Goal: Task Accomplishment & Management: Use online tool/utility

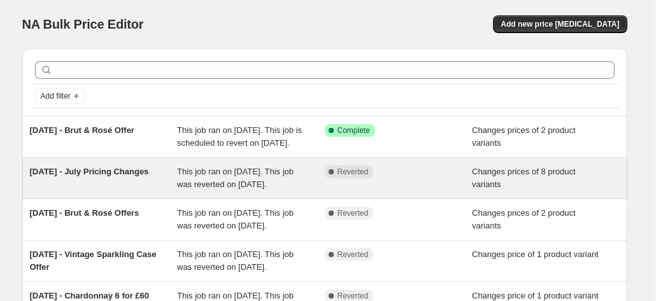
click at [118, 177] on span "[DATE] - July Pricing Changes" at bounding box center [89, 172] width 119 height 10
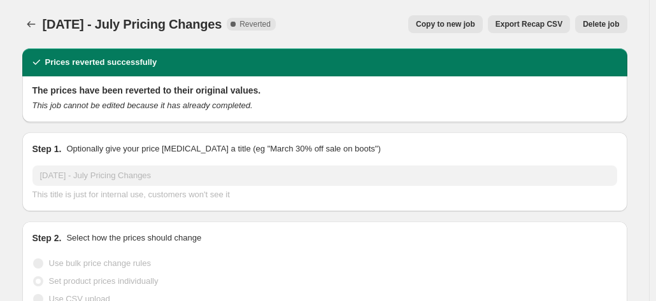
drag, startPoint x: 248, startPoint y: 27, endPoint x: 47, endPoint y: 27, distance: 201.4
click at [47, 27] on div "01/07/2025 - July Pricing Changes Complete Reverted" at bounding box center [159, 24] width 233 height 18
copy span "[DATE] - July Pricing Changes"
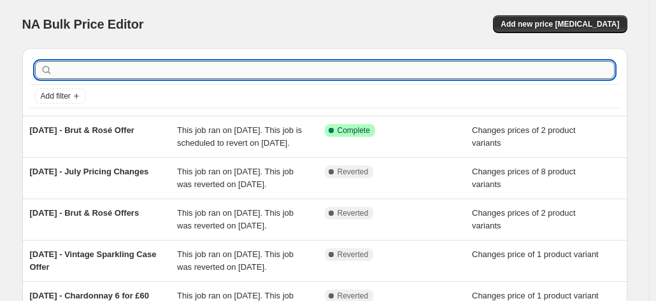
click at [178, 68] on input "text" at bounding box center [334, 70] width 559 height 18
click at [565, 22] on span "Add new price [MEDICAL_DATA]" at bounding box center [560, 24] width 119 height 10
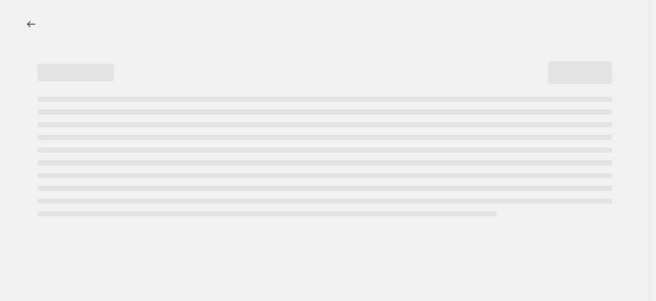
select select "percentage"
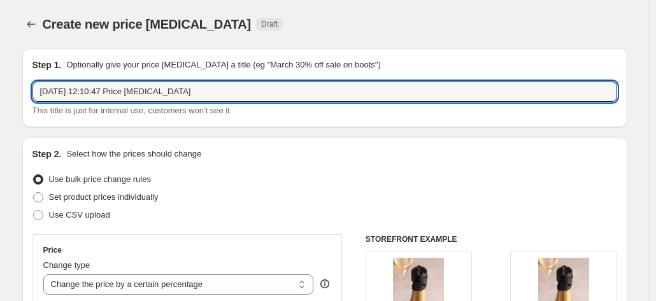
drag, startPoint x: 201, startPoint y: 98, endPoint x: 11, endPoint y: 90, distance: 190.1
paste input "01/07/2025 - July Pricing Changes"
click at [61, 91] on input "01/07/2025 - July Pricing Changes" at bounding box center [324, 92] width 585 height 20
click at [62, 92] on input "01/07/2025 - July Pricing Changes" at bounding box center [324, 92] width 585 height 20
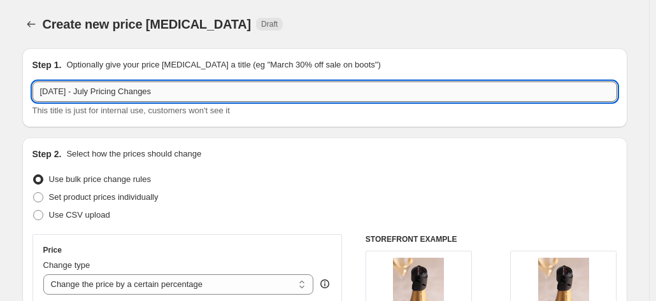
click at [108, 93] on input "01/09/2025 - July Pricing Changes" at bounding box center [324, 92] width 585 height 20
type input "01/09/2025 - September Pricing Changes"
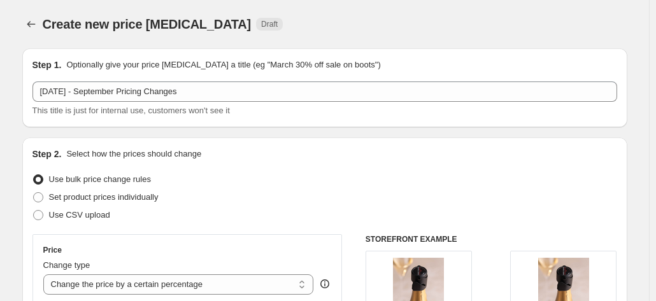
click at [308, 32] on div "Create new price change job Draft" at bounding box center [247, 24] width 408 height 18
click at [149, 196] on span "Set product prices individually" at bounding box center [104, 197] width 110 height 10
click at [34, 193] on input "Set product prices individually" at bounding box center [33, 192] width 1 height 1
radio input "true"
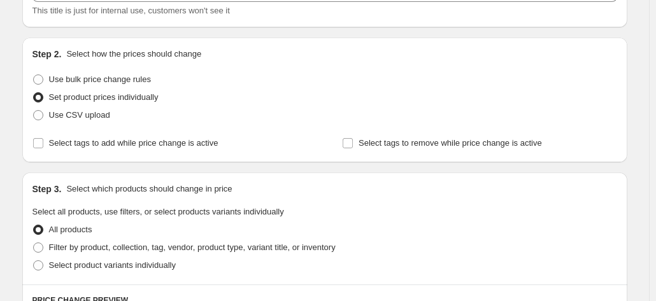
scroll to position [127, 0]
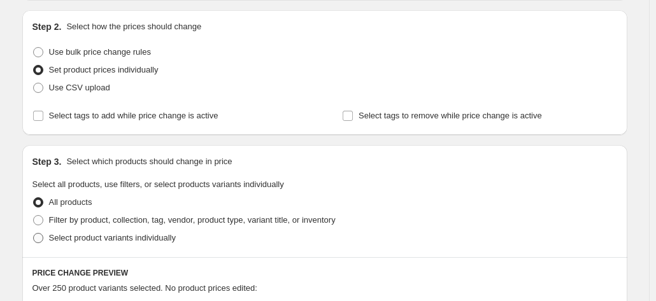
click at [107, 243] on span "Select product variants individually" at bounding box center [112, 238] width 127 height 10
click at [34, 234] on input "Select product variants individually" at bounding box center [33, 233] width 1 height 1
radio input "true"
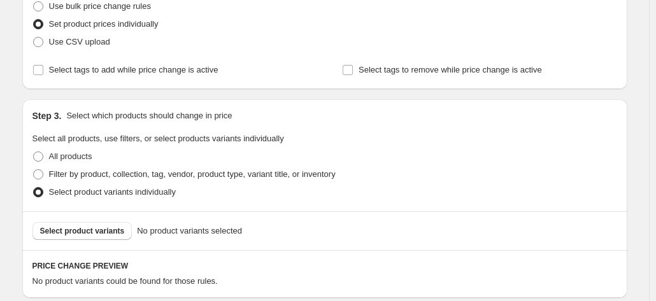
scroll to position [191, 0]
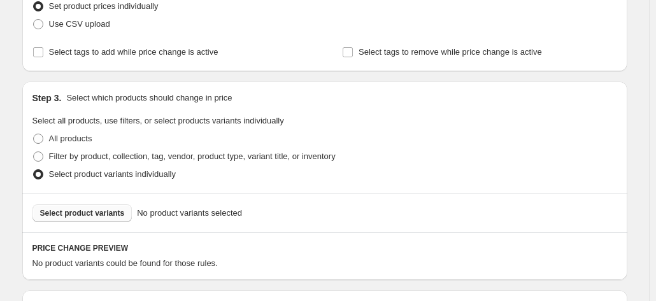
click at [108, 215] on span "Select product variants" at bounding box center [82, 213] width 85 height 10
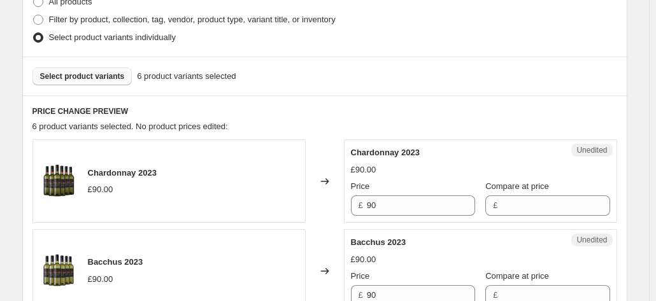
scroll to position [382, 0]
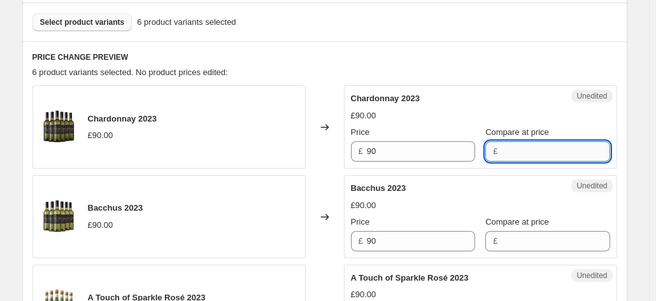
click at [506, 152] on input "Compare at price" at bounding box center [555, 151] width 108 height 20
type input "90.00"
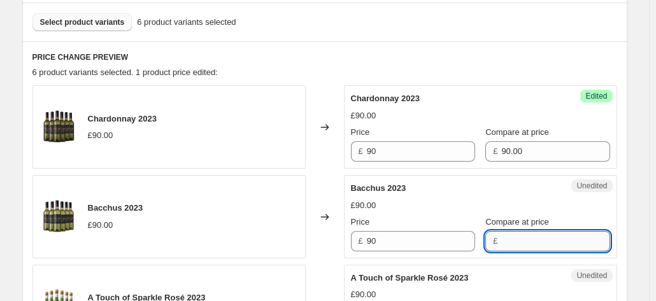
click at [549, 248] on input "Compare at price" at bounding box center [555, 241] width 108 height 20
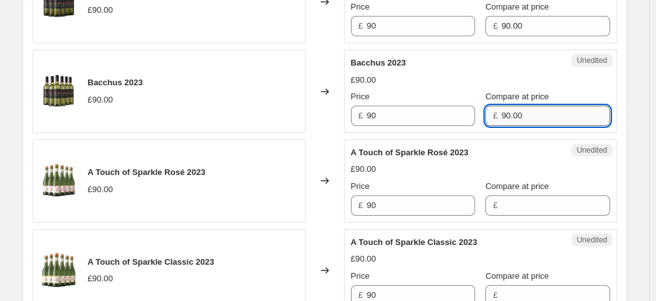
scroll to position [510, 0]
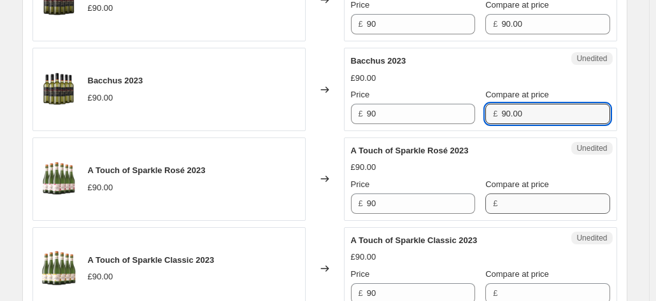
type input "90.00"
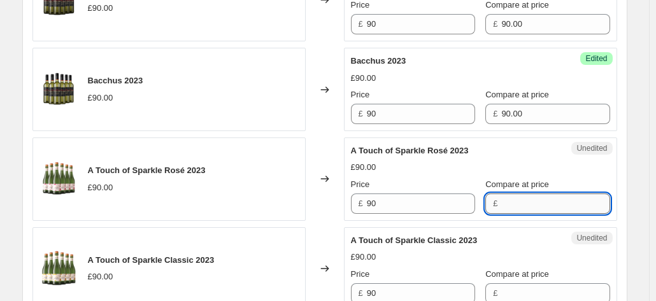
click at [531, 207] on input "Compare at price" at bounding box center [555, 204] width 108 height 20
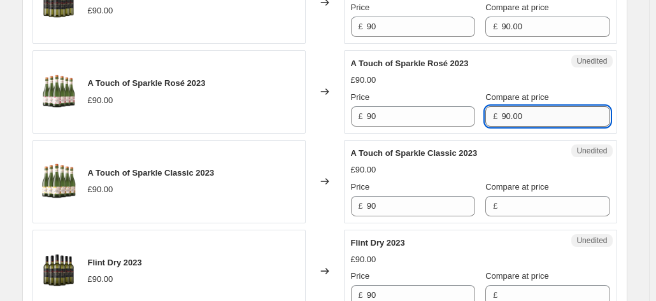
scroll to position [701, 0]
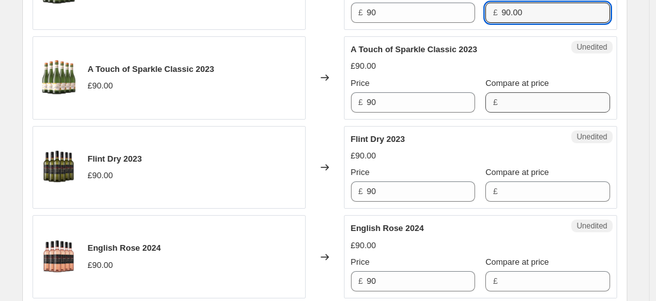
type input "90.00"
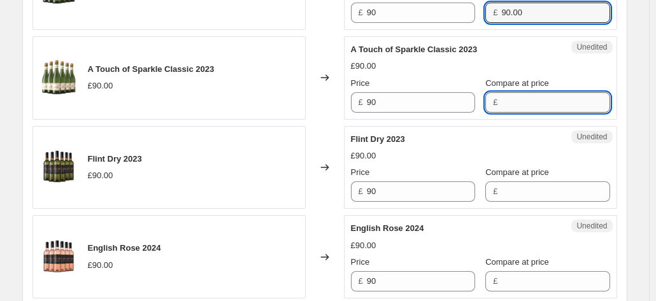
click at [521, 99] on input "Compare at price" at bounding box center [555, 102] width 108 height 20
type input "90.00"
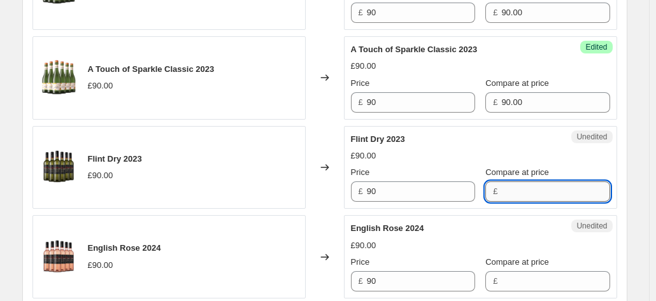
click at [521, 195] on input "Compare at price" at bounding box center [555, 192] width 108 height 20
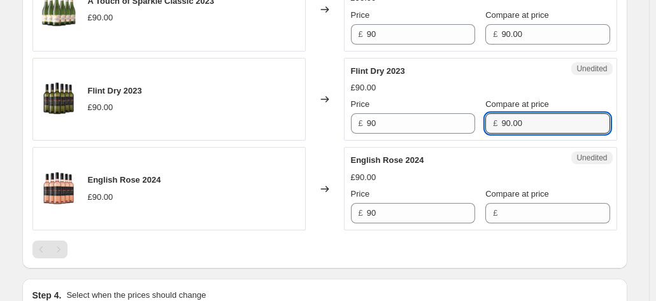
scroll to position [828, 0]
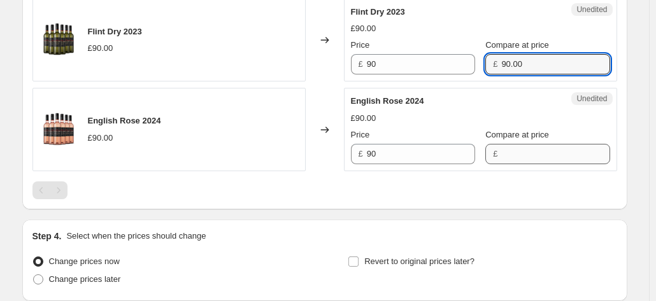
type input "90.00"
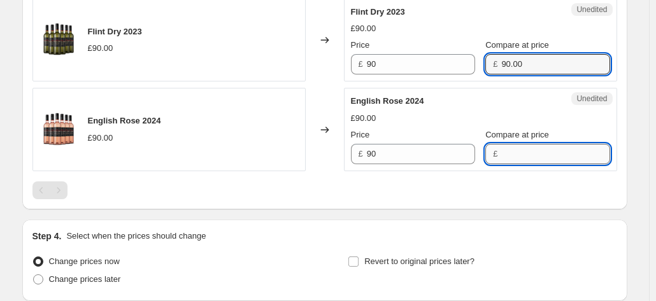
click at [517, 144] on input "Compare at price" at bounding box center [555, 154] width 108 height 20
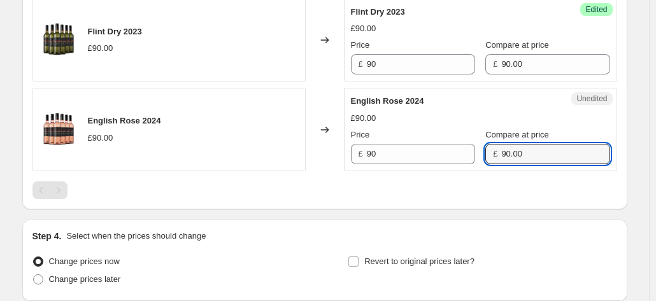
type input "90.00"
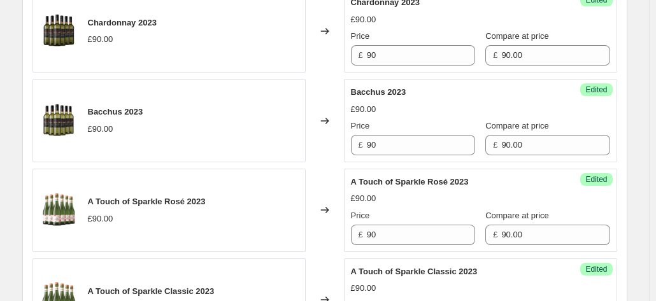
scroll to position [382, 0]
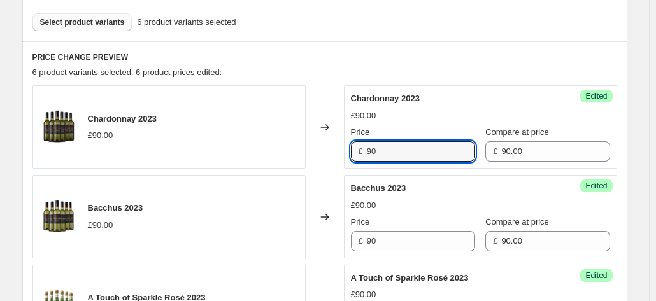
drag, startPoint x: 340, startPoint y: 155, endPoint x: 319, endPoint y: 155, distance: 21.7
click at [319, 155] on div "Chardonnay 2023 £90.00 Changed to Success Edited Chardonnay 2023 £90.00 Price £…" at bounding box center [324, 126] width 585 height 83
drag, startPoint x: 398, startPoint y: 154, endPoint x: 337, endPoint y: 159, distance: 61.4
click at [337, 159] on div "Chardonnay 2023 £90.00 Changed to Success Edited Chardonnay 2023 £90.00 Price £…" at bounding box center [324, 126] width 585 height 83
type input "75.00"
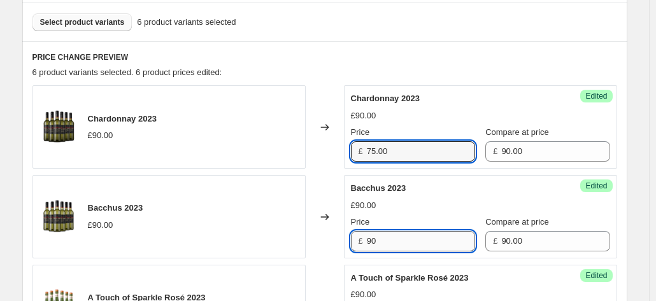
click at [395, 245] on input "90" at bounding box center [421, 241] width 108 height 20
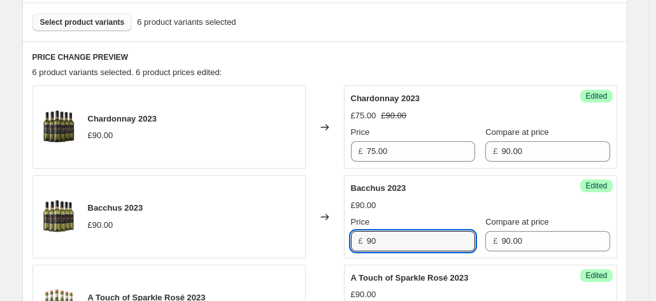
drag, startPoint x: 396, startPoint y: 243, endPoint x: 328, endPoint y: 243, distance: 68.2
click at [328, 243] on div "Bacchus 2023 £90.00 Changed to Success Edited Bacchus 2023 £90.00 Price £ 90 Co…" at bounding box center [324, 216] width 585 height 83
paste input "75.0"
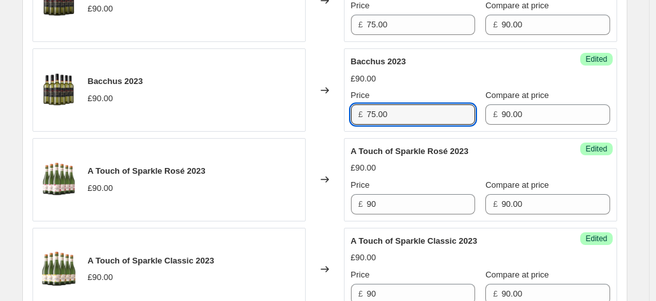
scroll to position [510, 0]
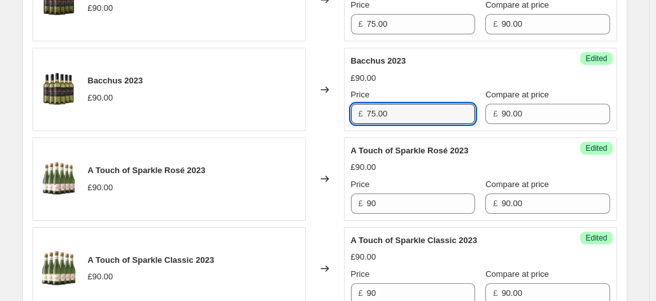
type input "75.00"
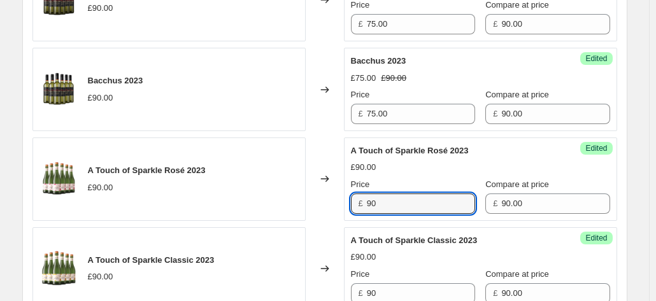
drag, startPoint x: 355, startPoint y: 205, endPoint x: 322, endPoint y: 203, distance: 32.5
click at [321, 203] on div "A Touch of Sparkle Rosé 2023 £90.00 Changed to Success Edited A Touch of Sparkl…" at bounding box center [324, 179] width 585 height 83
paste input "75.0"
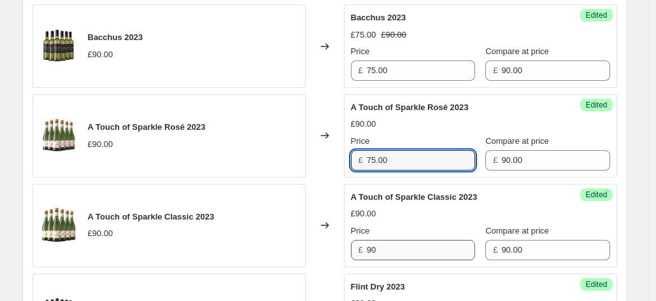
scroll to position [573, 0]
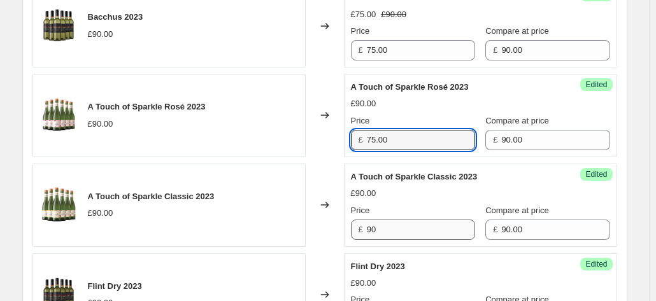
type input "75.00"
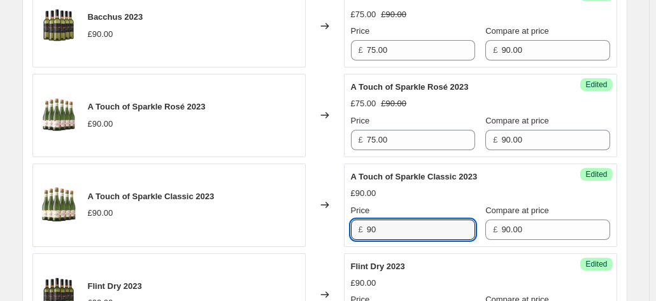
drag, startPoint x: 384, startPoint y: 231, endPoint x: 352, endPoint y: 231, distance: 31.9
click at [352, 231] on div "Success Edited A Touch of Sparkle Classic 2023 £90.00 Price £ 90 Compare at pri…" at bounding box center [480, 205] width 273 height 83
paste input "75.0"
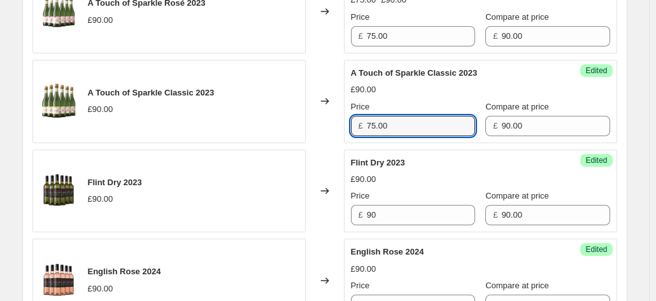
scroll to position [701, 0]
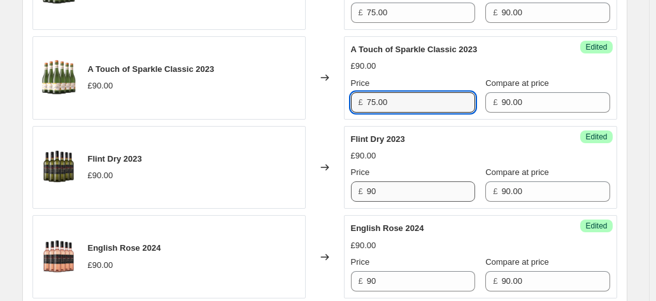
type input "75.00"
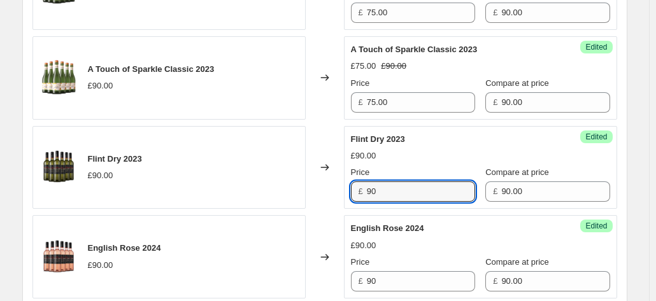
drag, startPoint x: 399, startPoint y: 196, endPoint x: 322, endPoint y: 193, distance: 77.1
click at [322, 193] on div "Flint Dry 2023 £90.00 Changed to Success Edited Flint Dry 2023 £90.00 Price £ 9…" at bounding box center [324, 167] width 585 height 83
paste input "75.0"
type input "75.00"
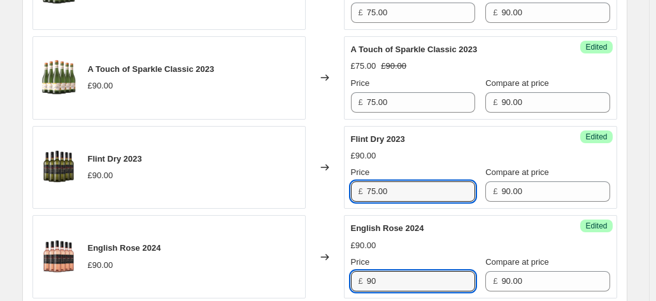
drag, startPoint x: 350, startPoint y: 285, endPoint x: 323, endPoint y: 283, distance: 27.5
click at [323, 283] on div "English Rose 2024 £90.00 Changed to Success Edited English Rose 2024 £90.00 Pri…" at bounding box center [324, 256] width 585 height 83
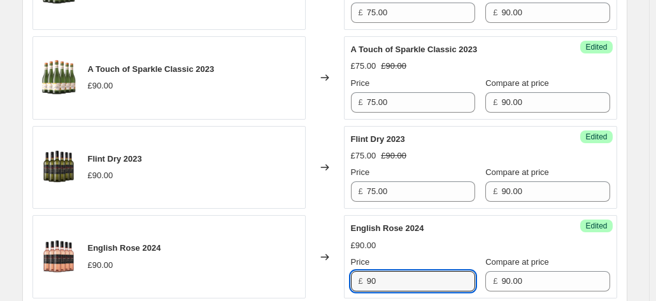
paste input "75.0"
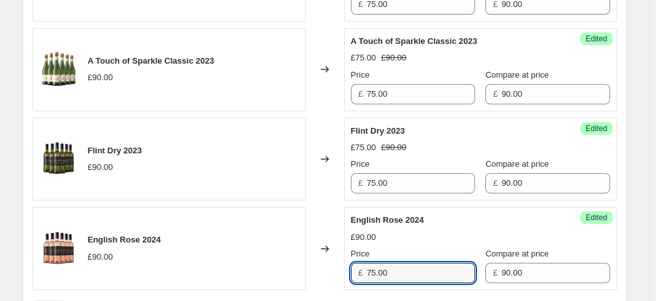
scroll to position [765, 0]
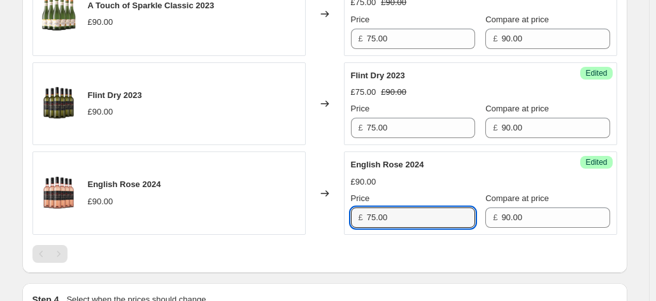
type input "75.00"
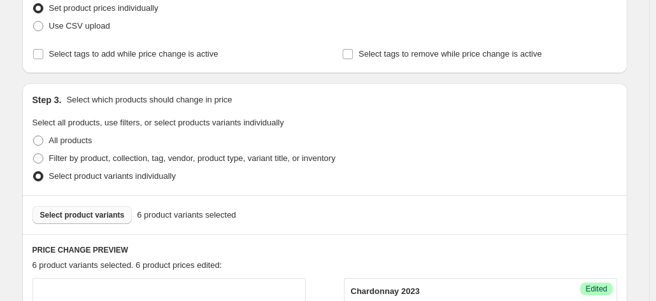
scroll to position [191, 0]
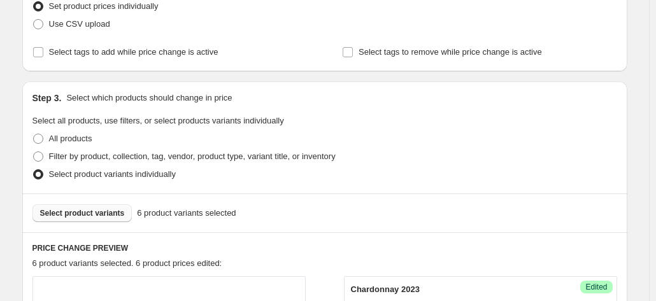
click at [64, 211] on span "Select product variants" at bounding box center [82, 213] width 85 height 10
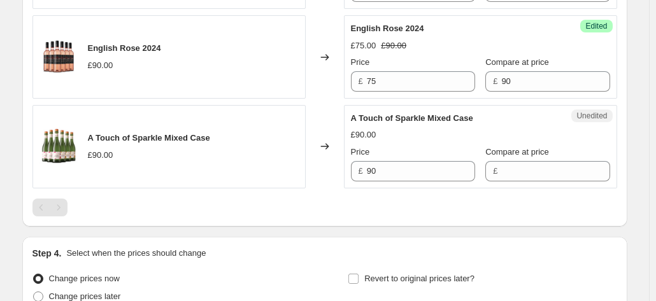
scroll to position [956, 0]
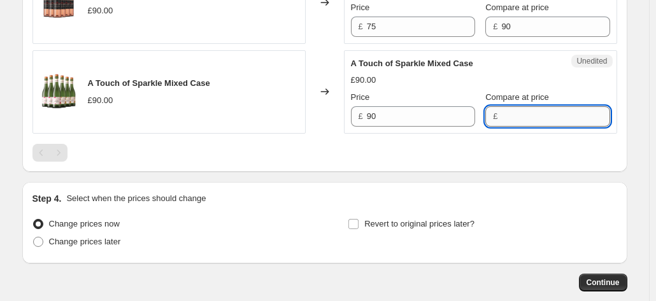
click at [518, 112] on input "Compare at price" at bounding box center [555, 116] width 108 height 20
type input "90"
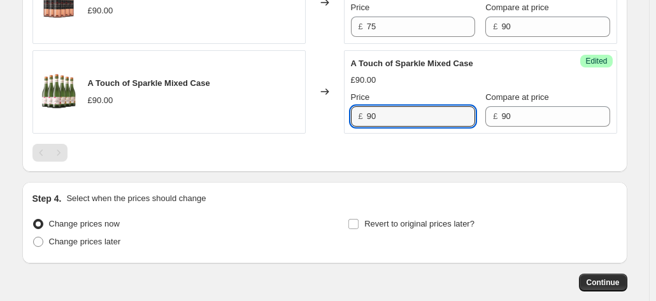
drag, startPoint x: 390, startPoint y: 115, endPoint x: 225, endPoint y: 108, distance: 165.2
click at [225, 108] on div "A Touch of Sparkle Mixed Case £90.00 Changed to Success Edited A Touch of Spark…" at bounding box center [324, 91] width 585 height 83
type input "75.00"
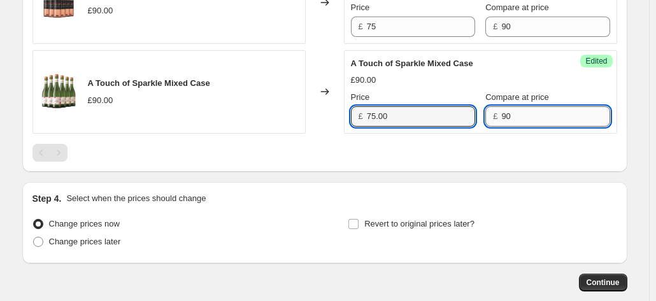
click at [501, 118] on input "90" at bounding box center [555, 116] width 108 height 20
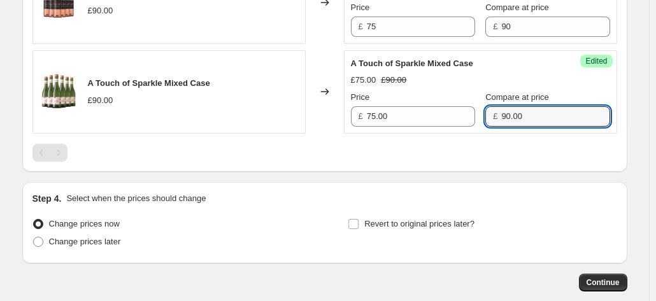
type input "90.00"
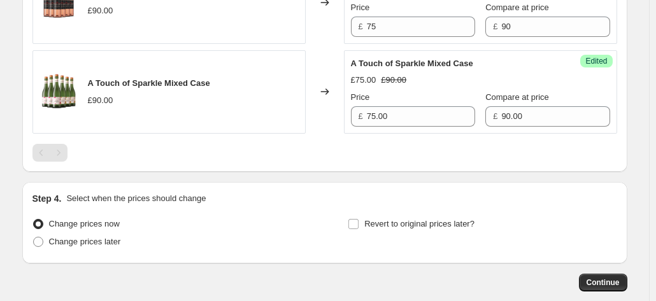
click at [116, 240] on span "Change prices later" at bounding box center [85, 242] width 72 height 10
click at [34, 238] on input "Change prices later" at bounding box center [33, 237] width 1 height 1
radio input "true"
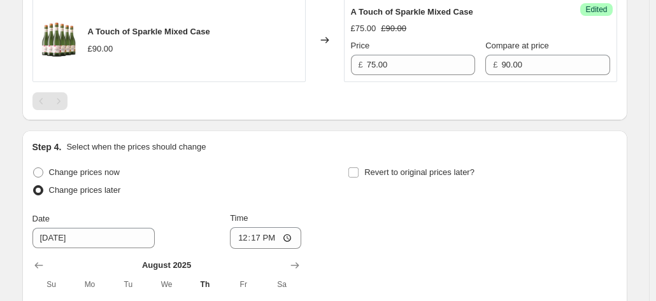
scroll to position [1020, 0]
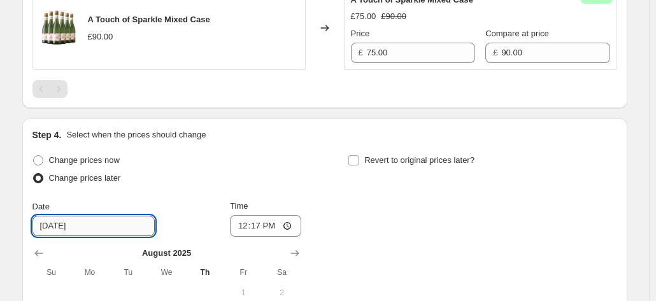
click at [90, 221] on input "8/29/2025" at bounding box center [93, 226] width 122 height 20
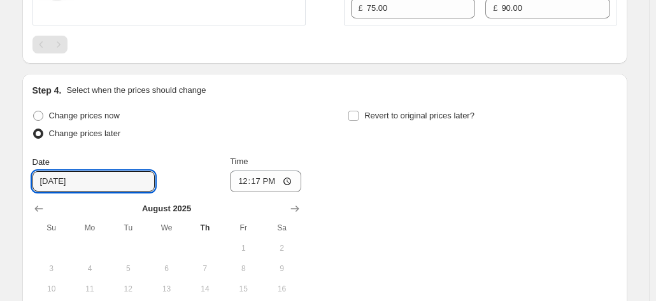
scroll to position [1083, 0]
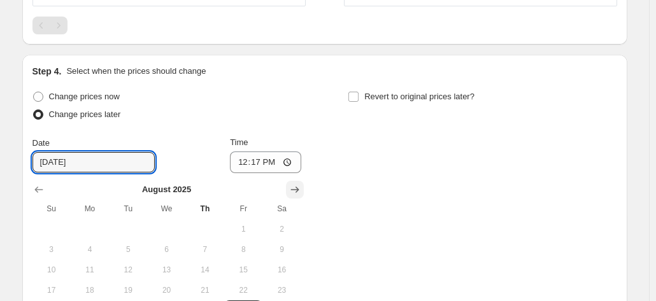
click at [296, 185] on icon "Show next month, September 2025" at bounding box center [295, 190] width 13 height 13
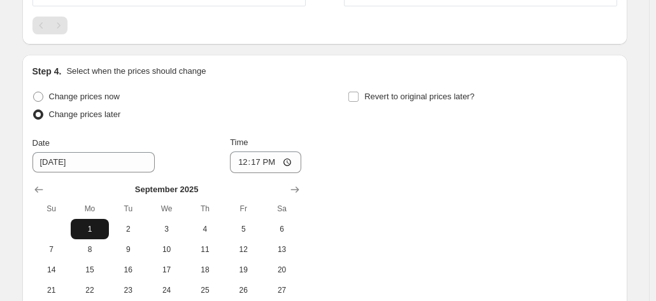
click at [106, 231] on button "1" at bounding box center [90, 229] width 38 height 20
type input "9/1/2025"
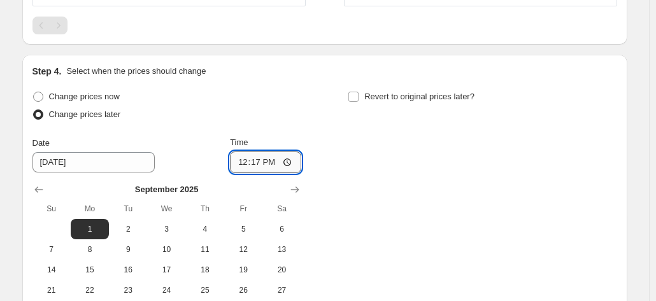
click at [283, 164] on input "12:17" at bounding box center [265, 163] width 71 height 22
click at [293, 157] on input "12:17" at bounding box center [265, 163] width 71 height 22
click at [392, 164] on div "Change prices now Change prices later Date 9/1/2025 Time 00:59 September 2025 S…" at bounding box center [324, 204] width 585 height 233
click at [297, 164] on input "00:59" at bounding box center [265, 163] width 71 height 22
click at [287, 160] on input "00:59" at bounding box center [265, 163] width 71 height 22
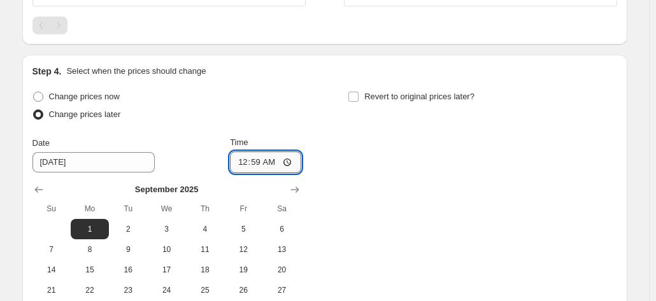
click at [280, 161] on input "00:59" at bounding box center [265, 163] width 71 height 22
click at [278, 161] on input "00:59" at bounding box center [265, 163] width 71 height 22
type input "00:00"
click at [404, 175] on div "Change prices now Change prices later Date 9/1/2025 Time 00:00 September 2025 S…" at bounding box center [324, 204] width 585 height 233
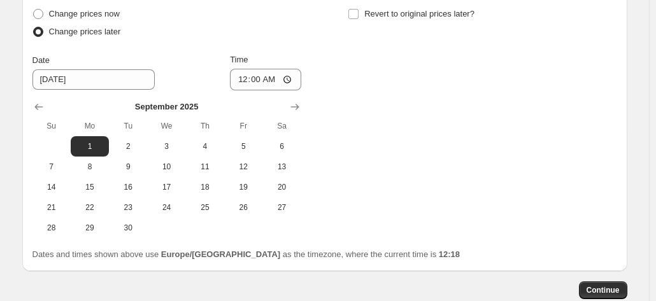
scroll to position [1147, 0]
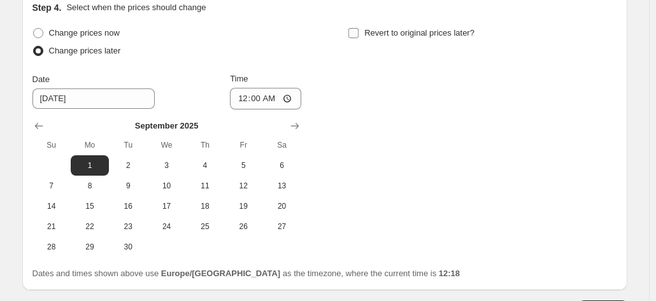
click at [357, 32] on input "Revert to original prices later?" at bounding box center [354, 33] width 10 height 10
checkbox input "true"
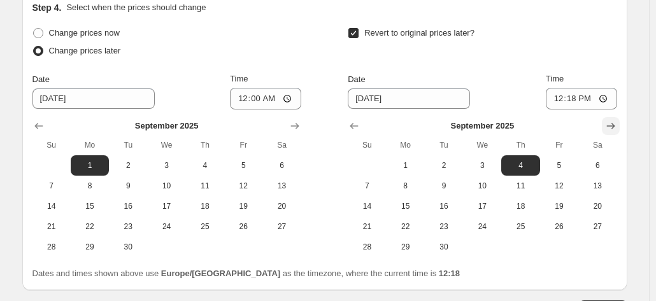
click at [611, 120] on icon "Show next month, October 2025" at bounding box center [611, 126] width 13 height 13
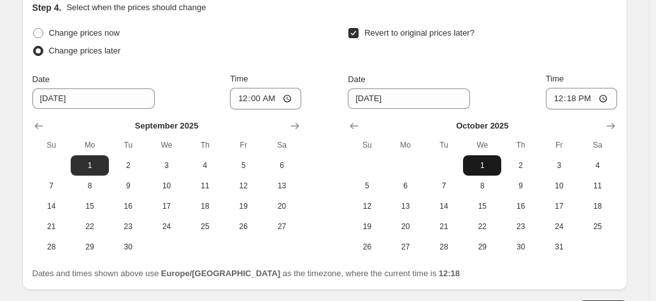
click at [486, 161] on span "1" at bounding box center [482, 166] width 28 height 10
type input "10/1/2025"
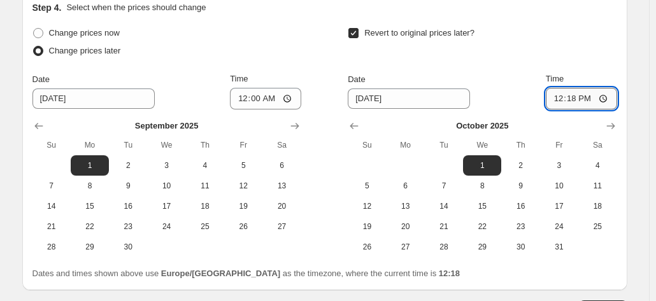
click at [582, 93] on input "12:18" at bounding box center [581, 99] width 71 height 22
type input "00:00"
click at [582, 50] on div "Revert to original prices later?" at bounding box center [482, 43] width 269 height 38
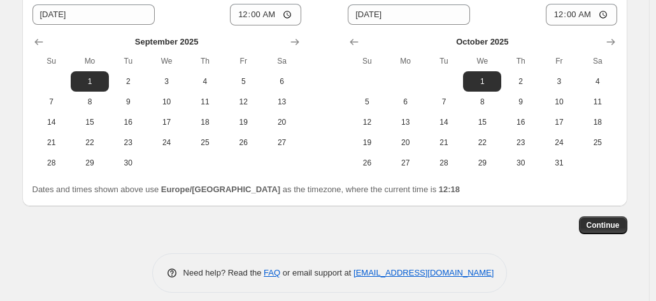
scroll to position [1237, 0]
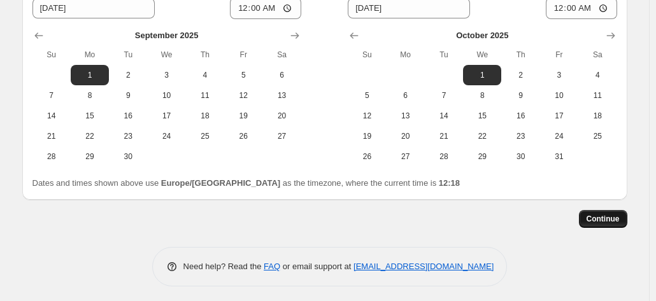
click at [617, 214] on span "Continue" at bounding box center [603, 219] width 33 height 10
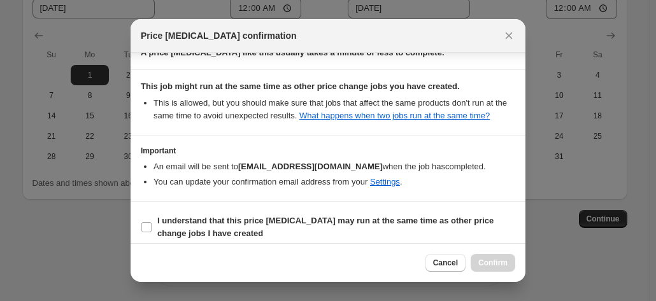
scroll to position [150, 0]
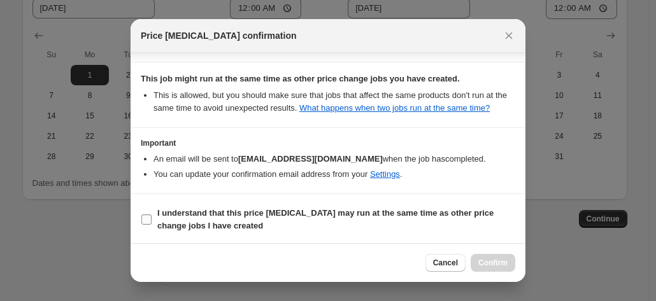
click at [141, 225] on label "I understand that this price change job may run at the same time as other price…" at bounding box center [328, 220] width 375 height 31
click at [141, 225] on input "I understand that this price change job may run at the same time as other price…" at bounding box center [146, 220] width 10 height 10
checkbox input "true"
click at [484, 261] on span "Confirm" at bounding box center [493, 263] width 29 height 10
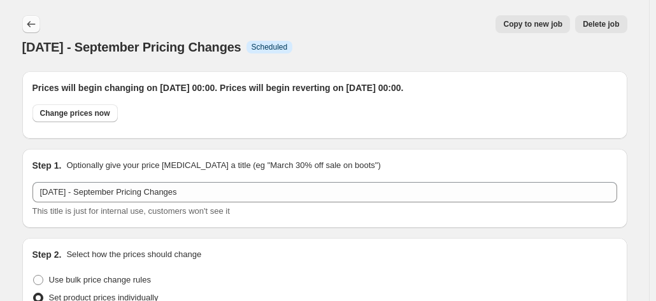
click at [29, 31] on button "Price change jobs" at bounding box center [31, 24] width 18 height 18
